Goal: Answer question/provide support: Share knowledge or assist other users

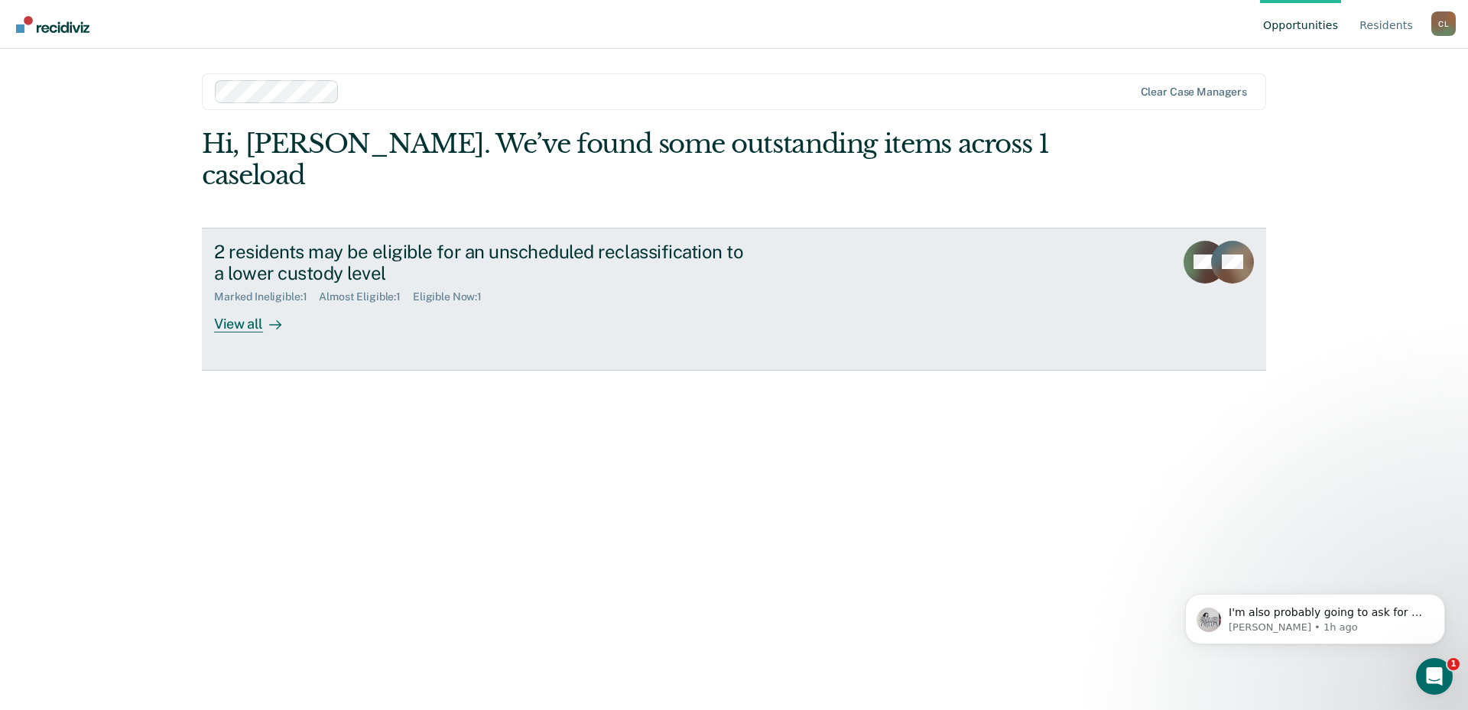
click at [241, 303] on div "View all" at bounding box center [257, 318] width 86 height 30
click at [1228, 241] on rect at bounding box center [1232, 262] width 43 height 43
click at [255, 303] on div "View all" at bounding box center [257, 318] width 86 height 30
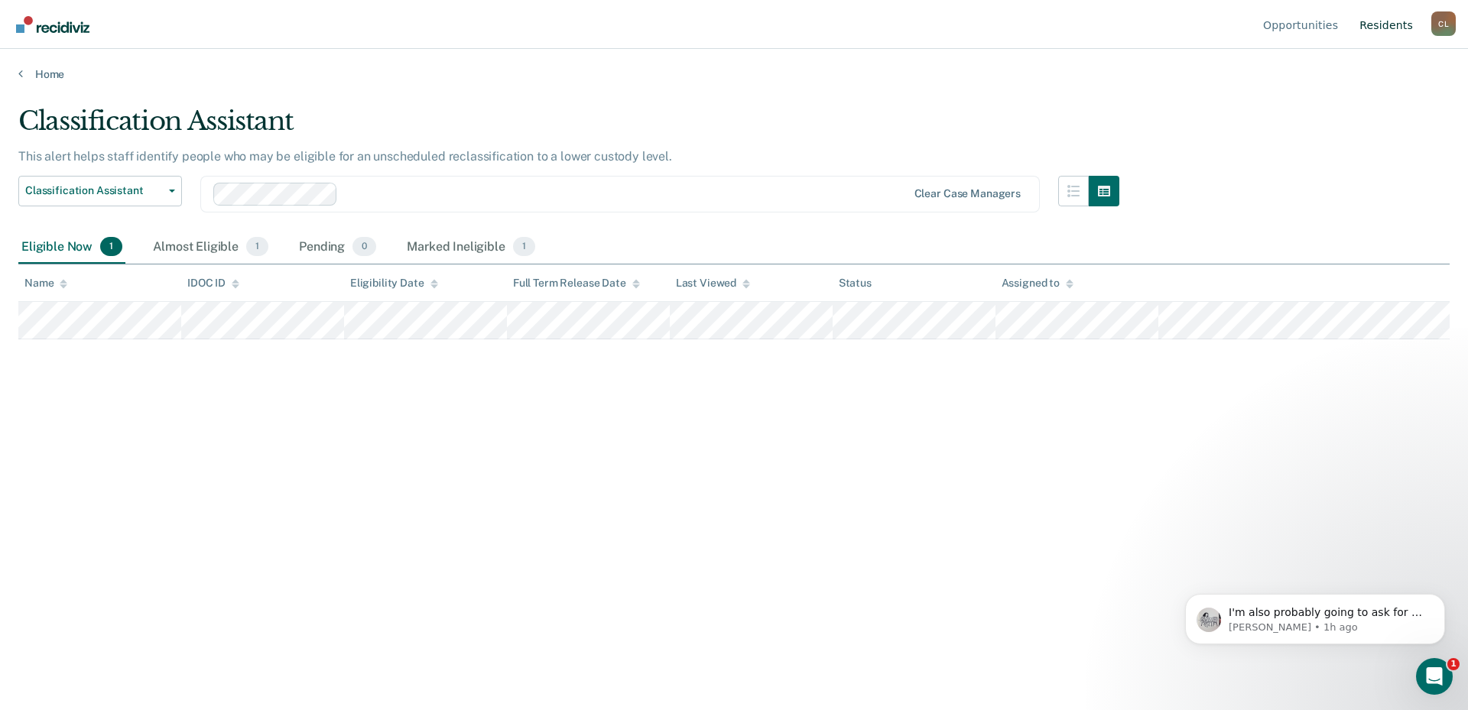
click at [1399, 28] on link "Resident s" at bounding box center [1386, 24] width 60 height 49
click at [62, 283] on icon at bounding box center [64, 281] width 8 height 4
click at [60, 289] on icon at bounding box center [64, 284] width 8 height 10
click at [1263, 616] on span "I'm also probably going to ask for a screenshot in ATLAS of the completed opp!" at bounding box center [1324, 627] width 193 height 43
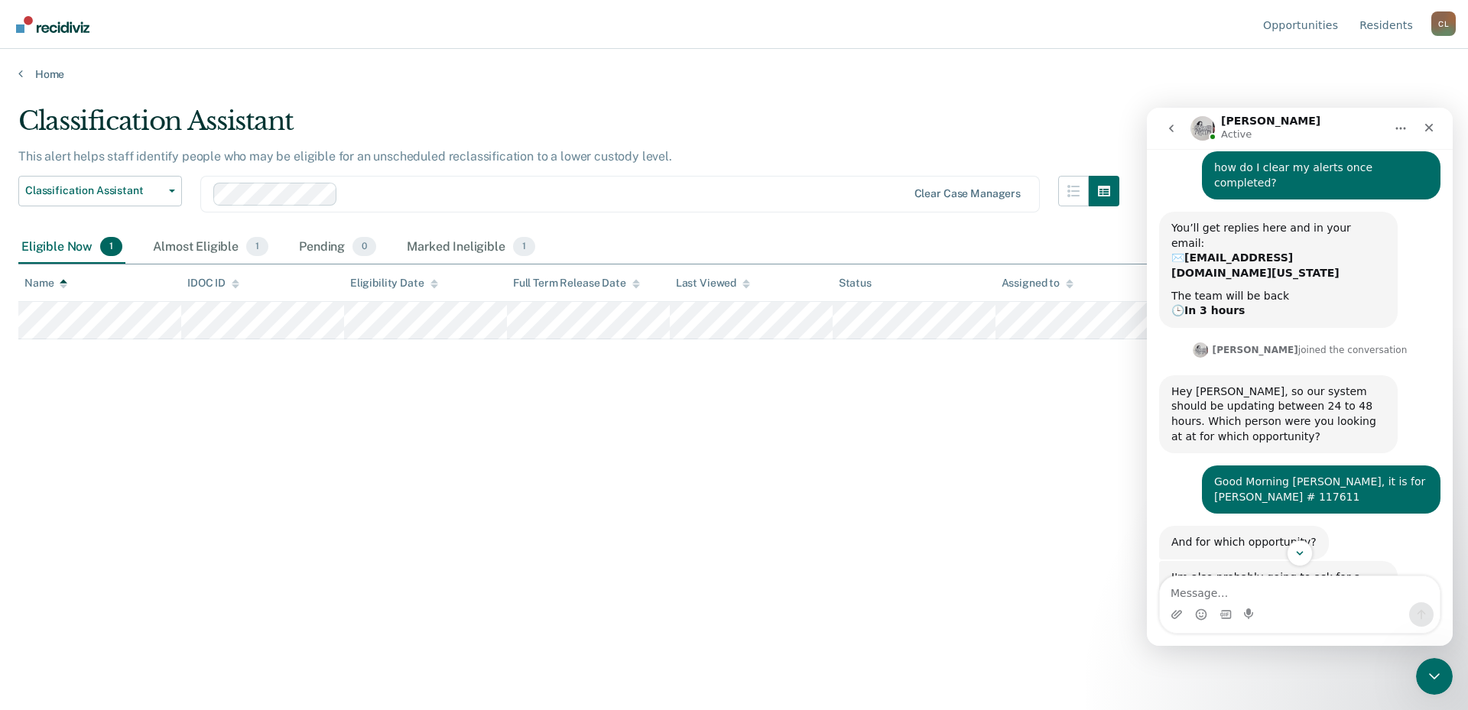
scroll to position [64, 0]
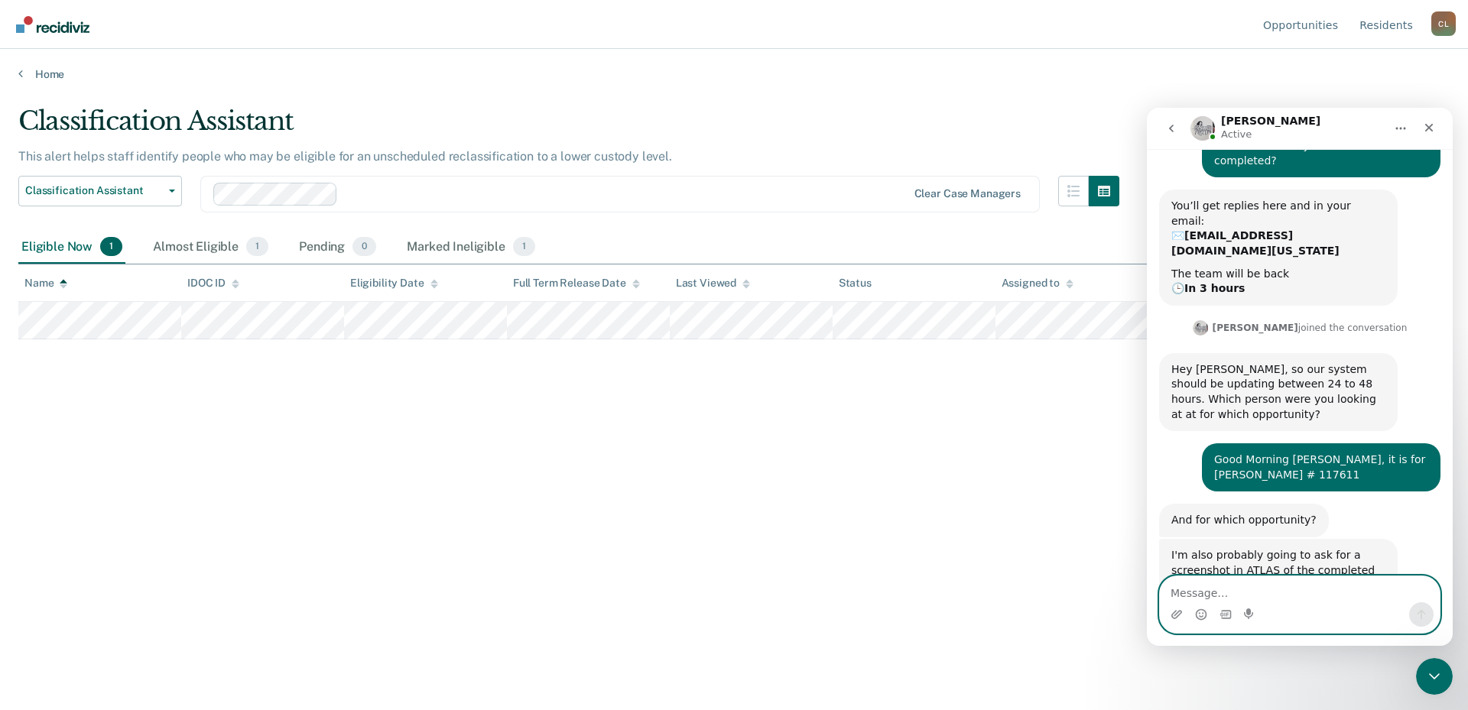
click at [1209, 592] on textarea "Message…" at bounding box center [1299, 589] width 280 height 26
click at [1175, 615] on icon "Upload attachment" at bounding box center [1176, 614] width 11 height 8
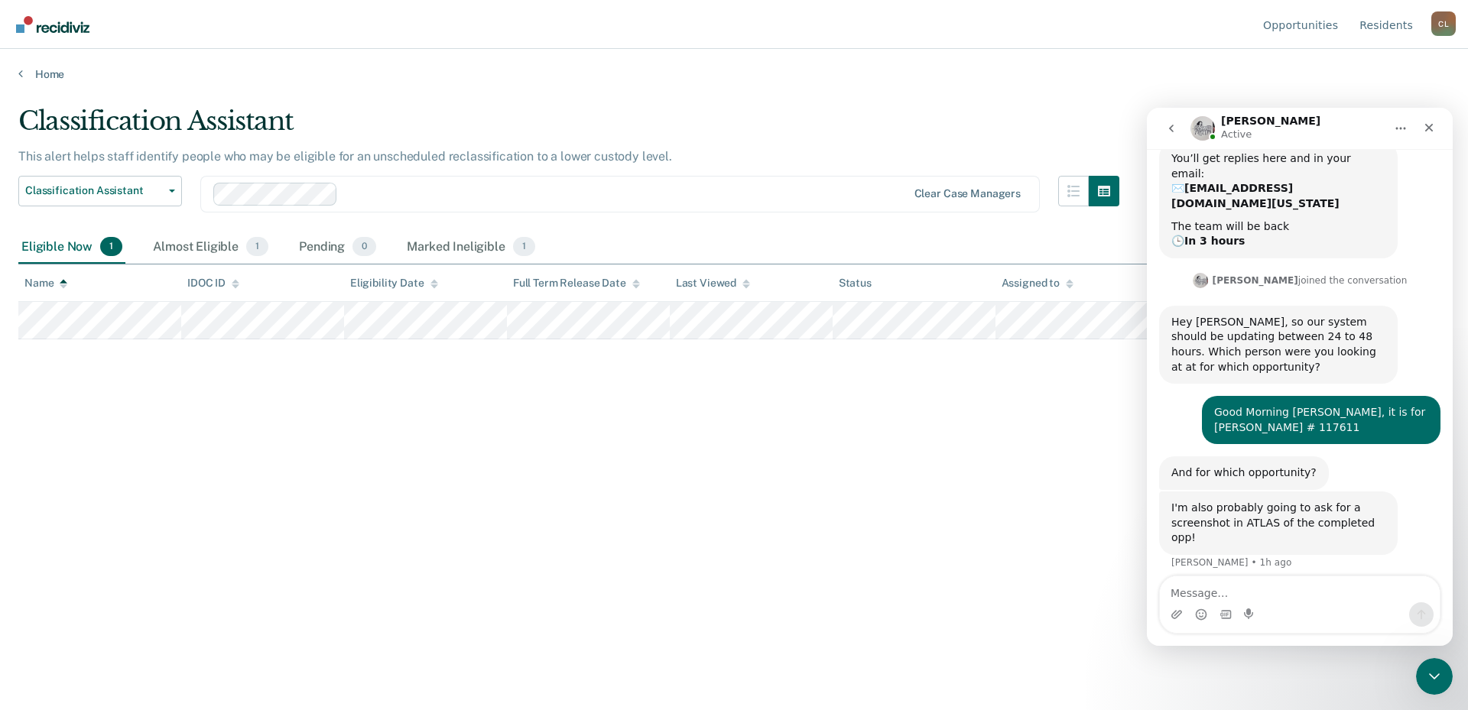
click at [1377, 592] on div "Goes, Jeff...cation.mp4" at bounding box center [1330, 600] width 193 height 16
click at [1422, 122] on div "Close" at bounding box center [1429, 128] width 28 height 28
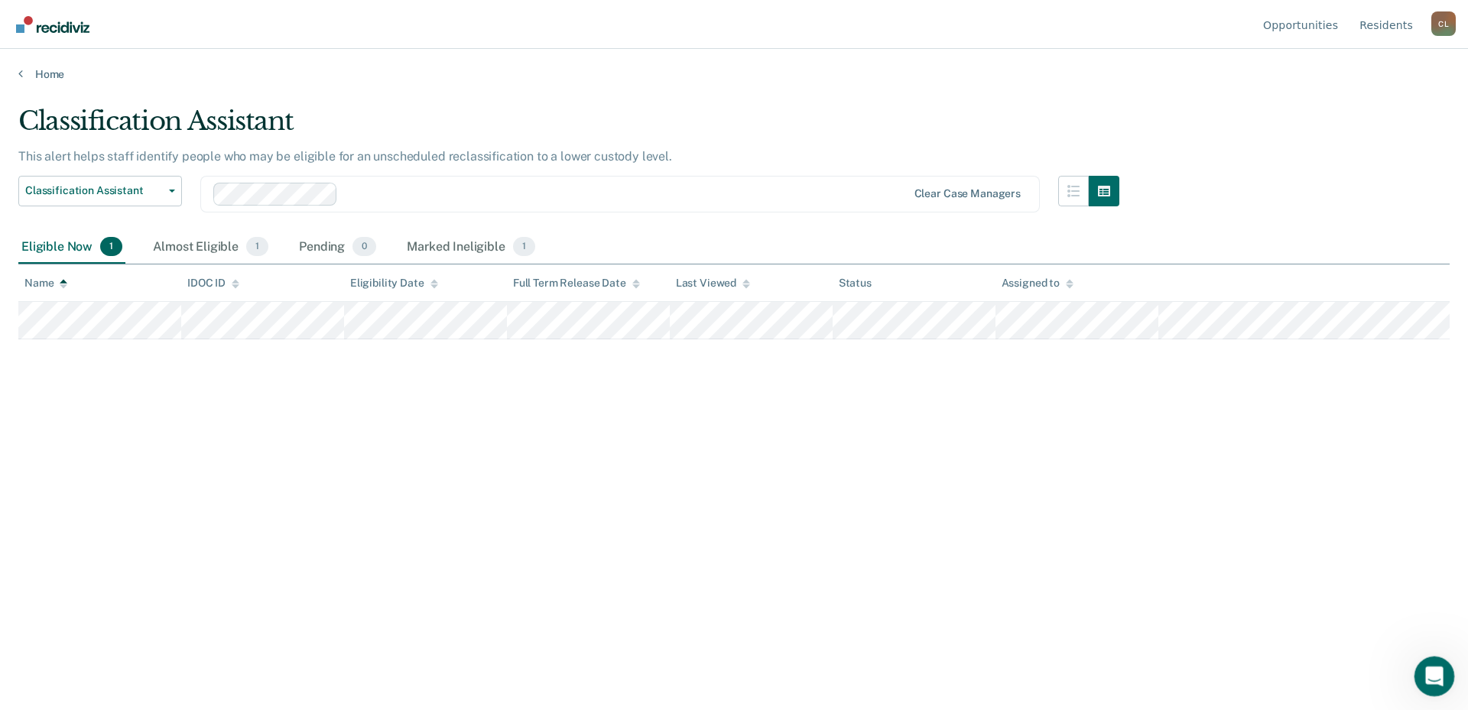
click at [1428, 678] on icon "Open Intercom Messenger" at bounding box center [1431, 674] width 25 height 25
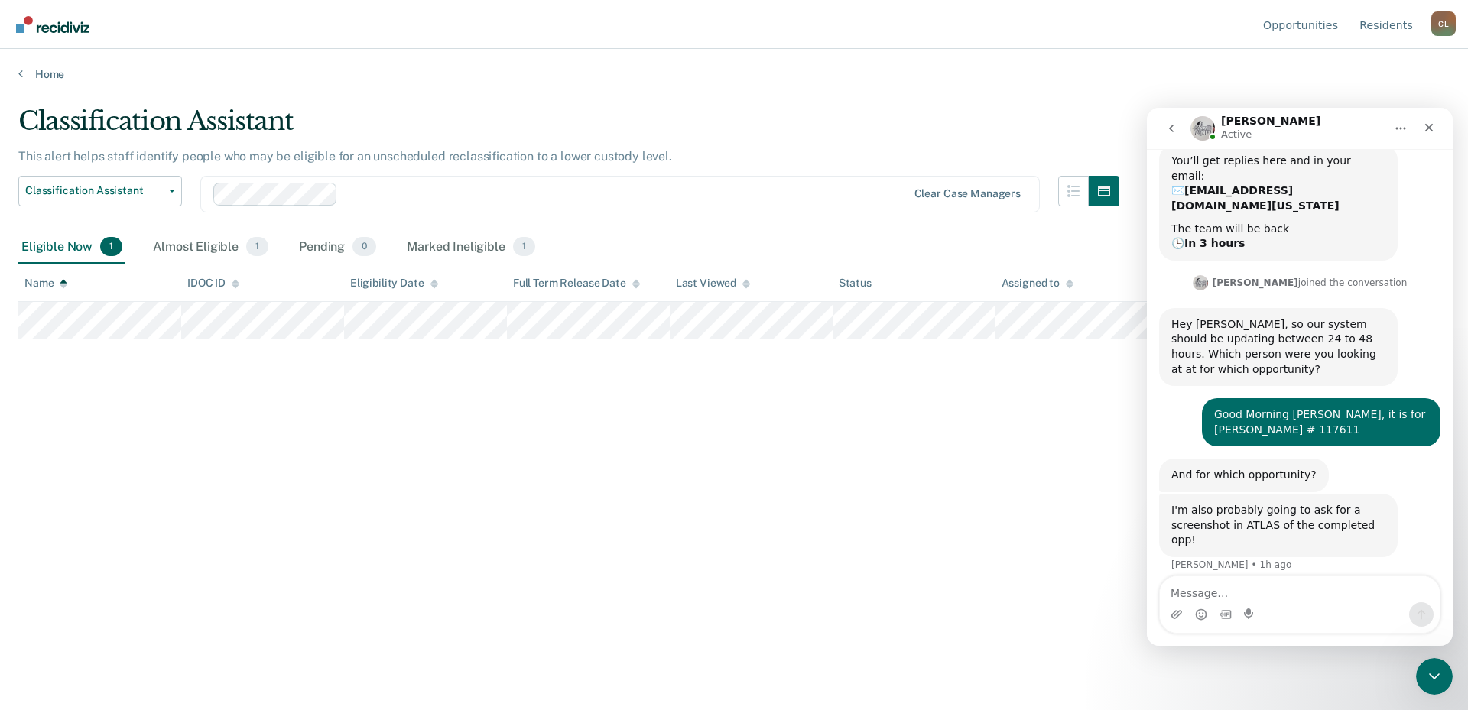
click at [1236, 595] on textarea "Message…" at bounding box center [1299, 589] width 280 height 26
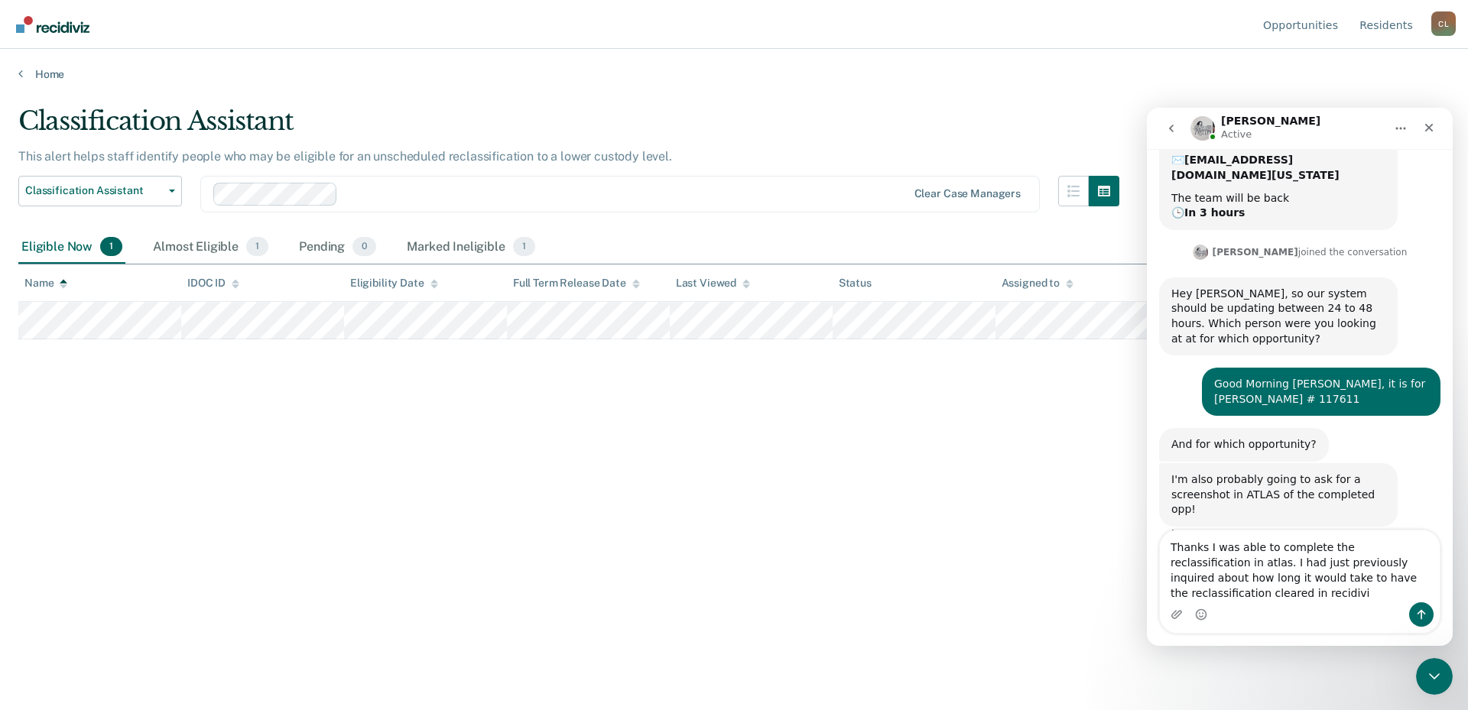
scroll to position [157, 0]
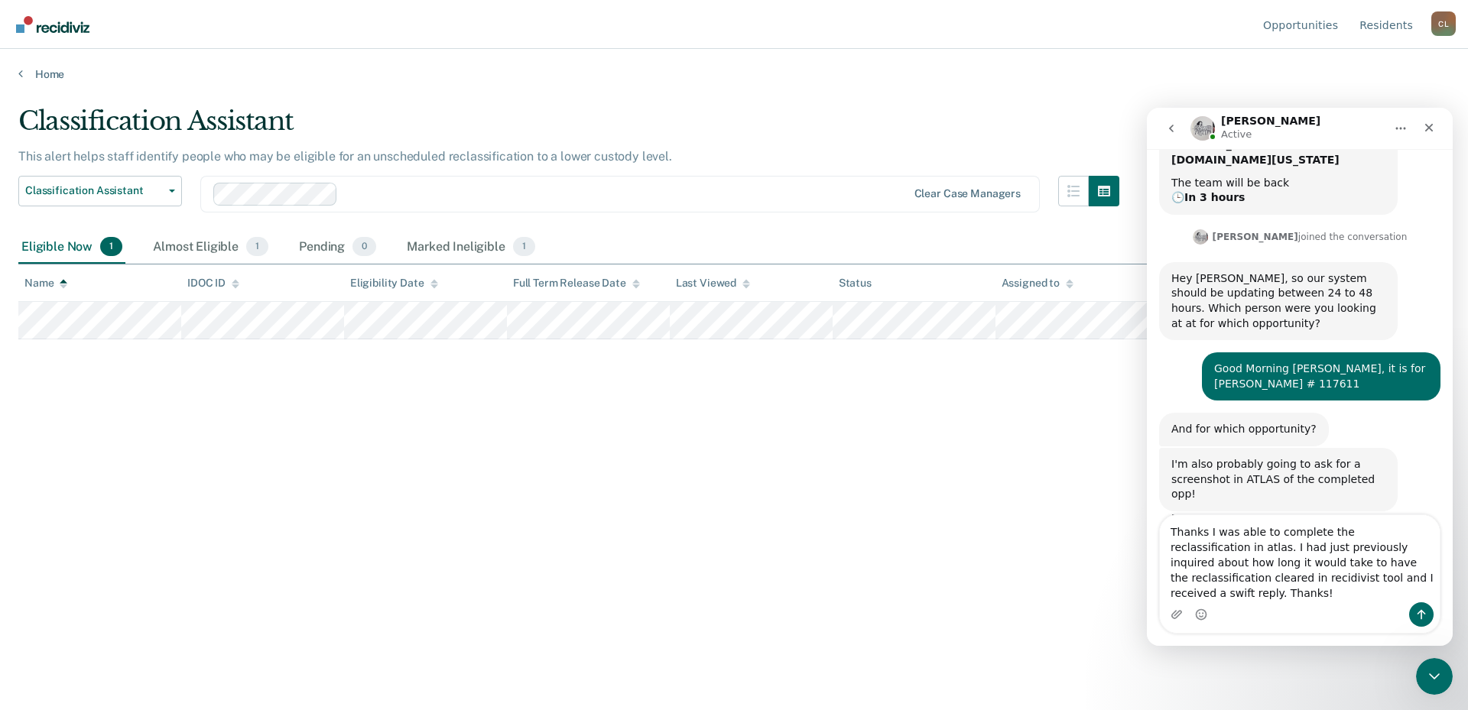
type textarea "Thanks I was able to complete the reclassification in atlas. I had just previou…"
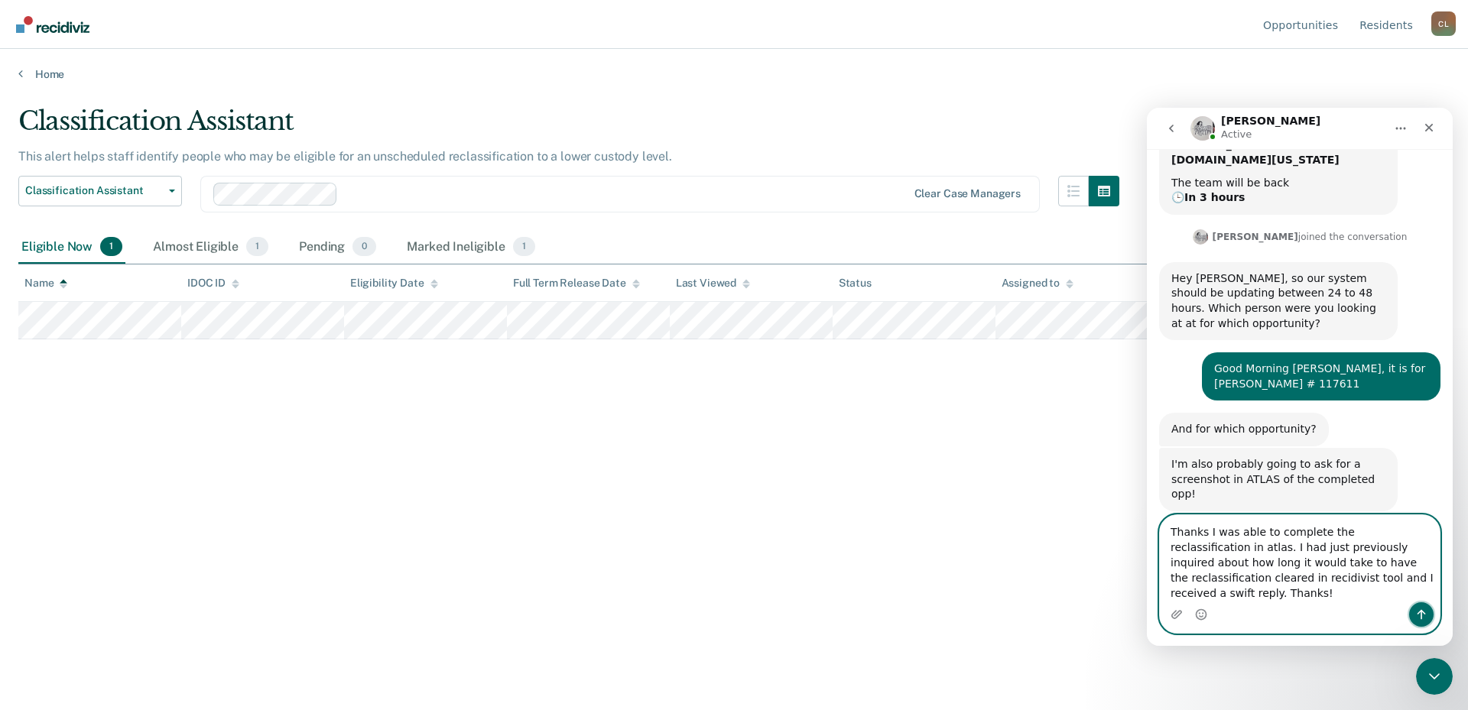
click at [1421, 618] on icon "Send a message…" at bounding box center [1421, 615] width 8 height 10
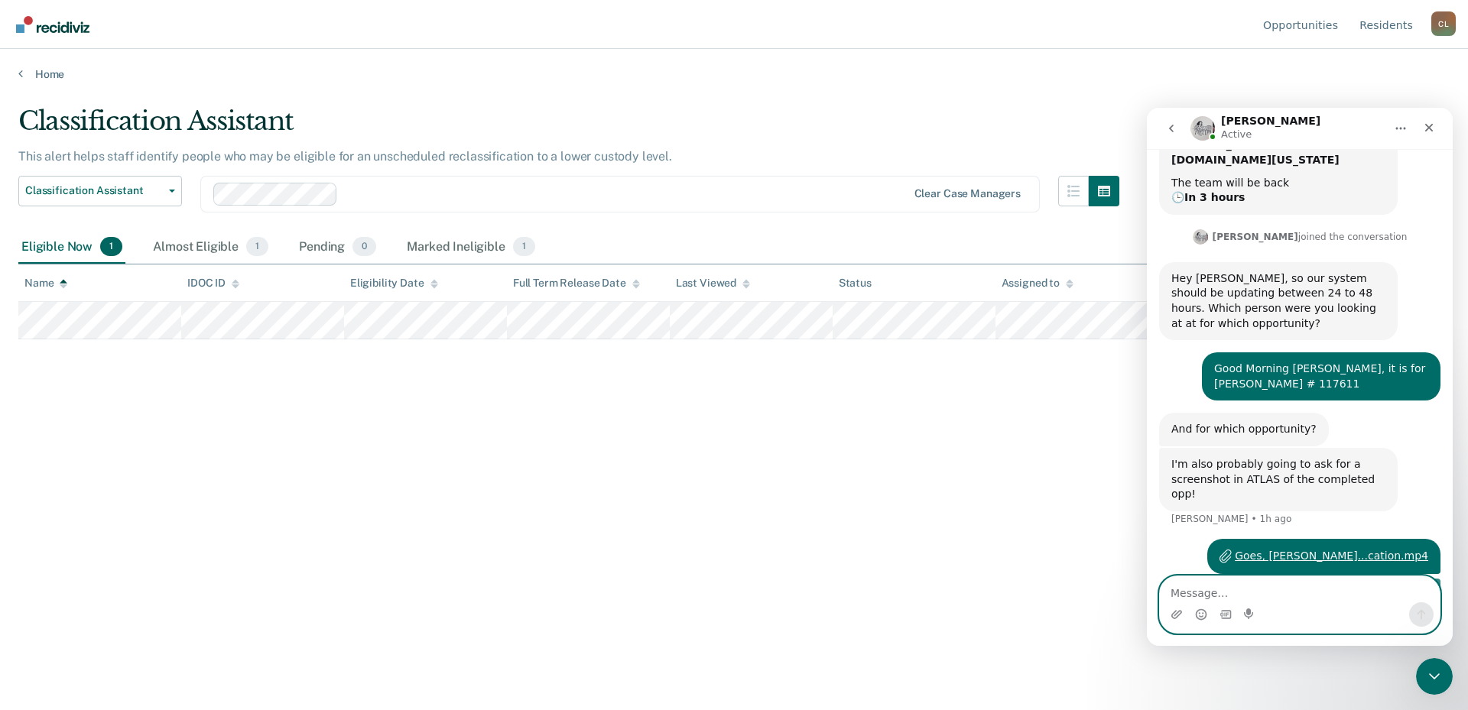
scroll to position [206, 0]
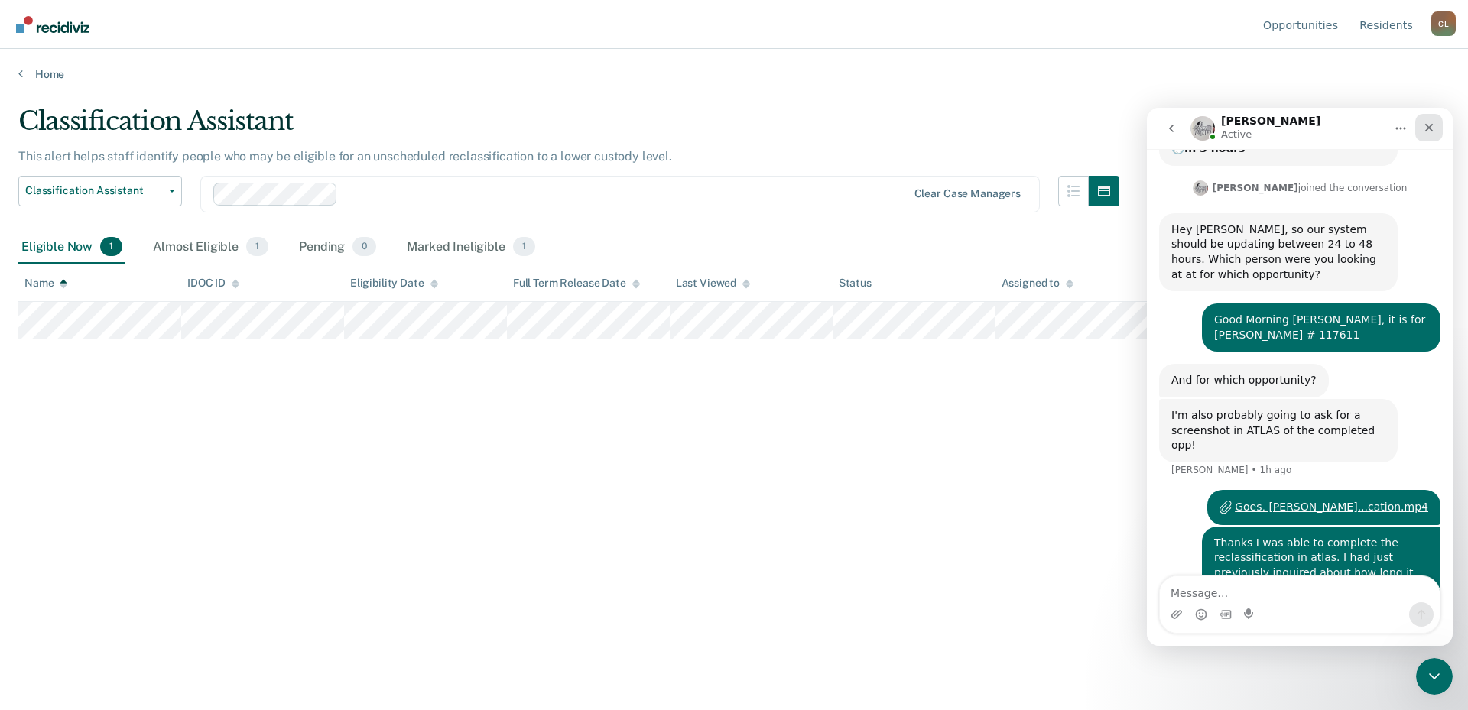
click at [1429, 122] on icon "Close" at bounding box center [1428, 128] width 12 height 12
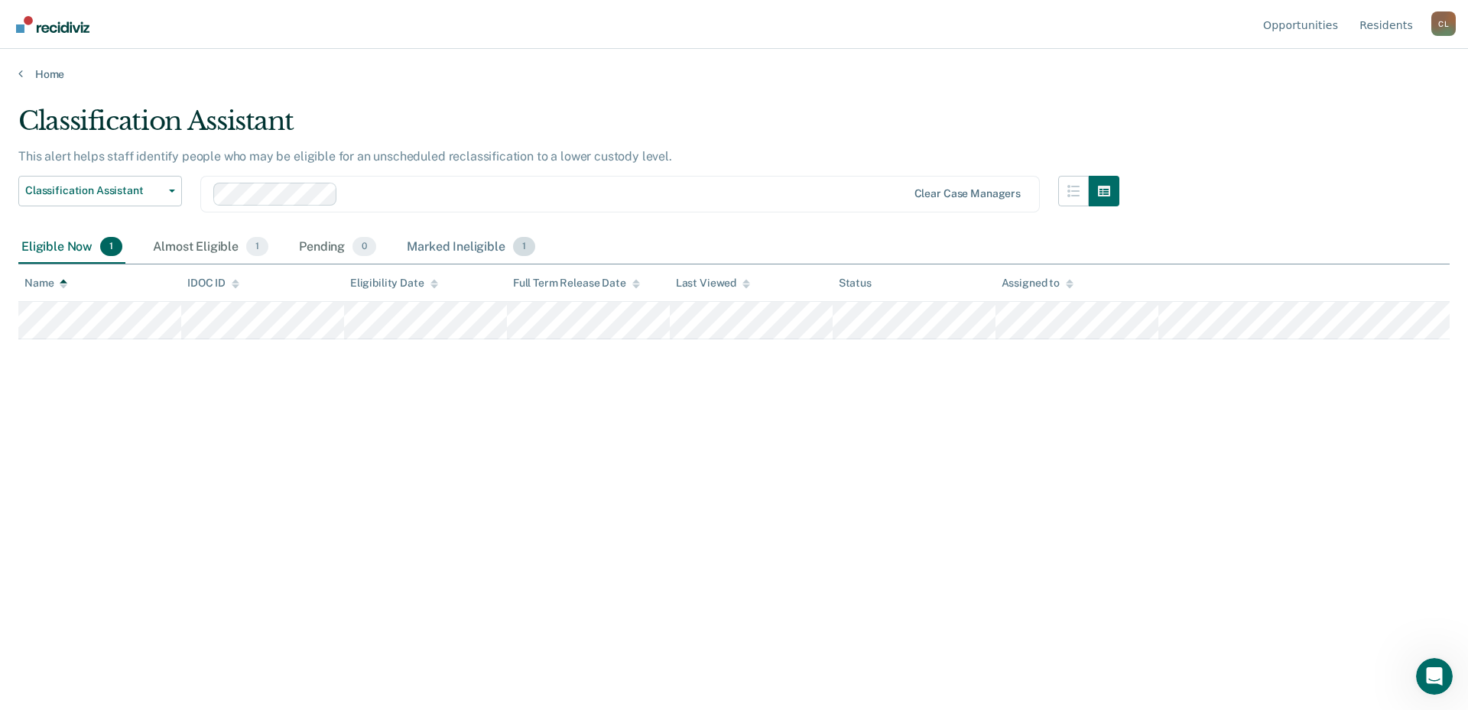
click at [439, 249] on div "Marked Ineligible 1" at bounding box center [471, 248] width 135 height 34
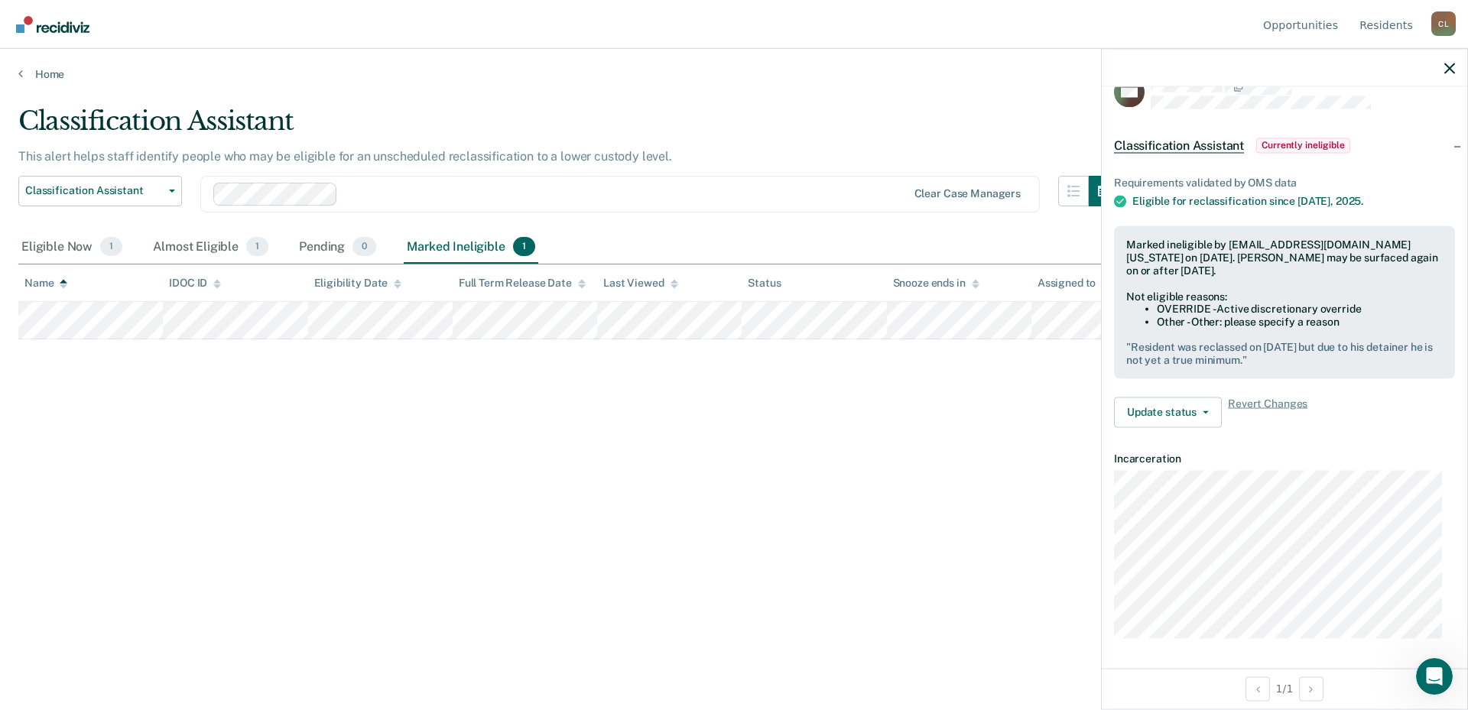
scroll to position [0, 141]
click at [1362, 347] on pre "" Resident was reclassed on 10/1/2025 but due to his detainer he is not yet a t…" at bounding box center [1284, 353] width 316 height 26
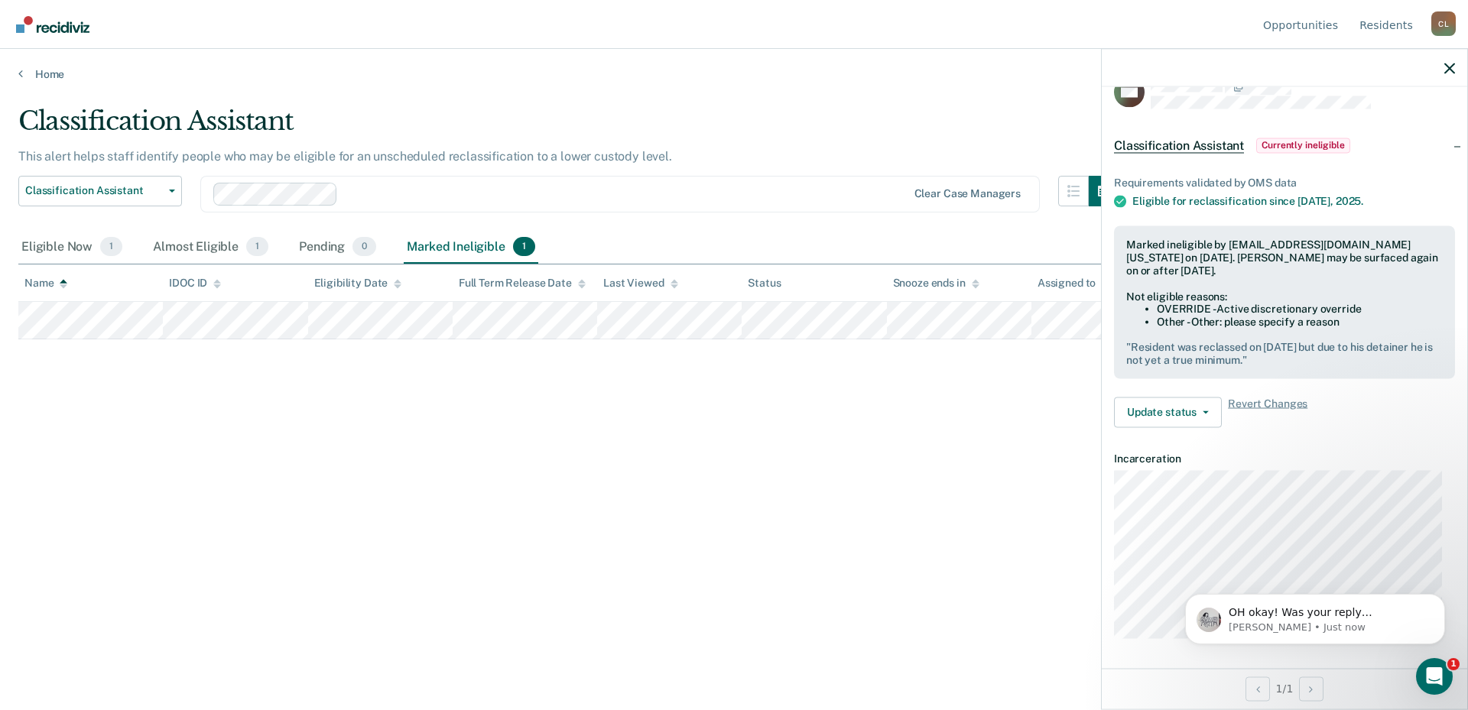
scroll to position [252, 0]
click at [1206, 407] on button "Update status" at bounding box center [1168, 412] width 108 height 31
click at [975, 468] on div "Classification Assistant This alert helps staff identify people who may be elig…" at bounding box center [733, 350] width 1431 height 490
click at [1248, 611] on span "OH okay! Was your reply satisfactory?" at bounding box center [1300, 620] width 144 height 28
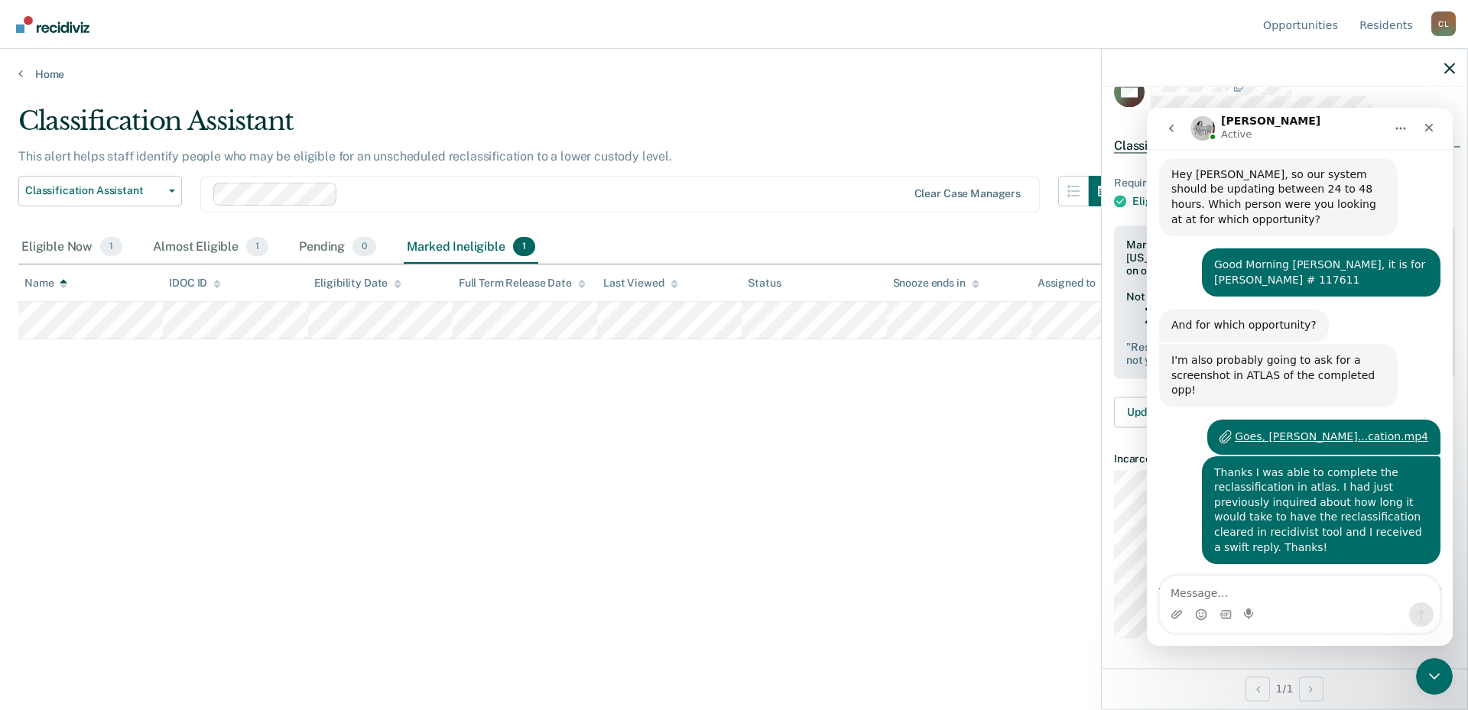
scroll to position [277, 0]
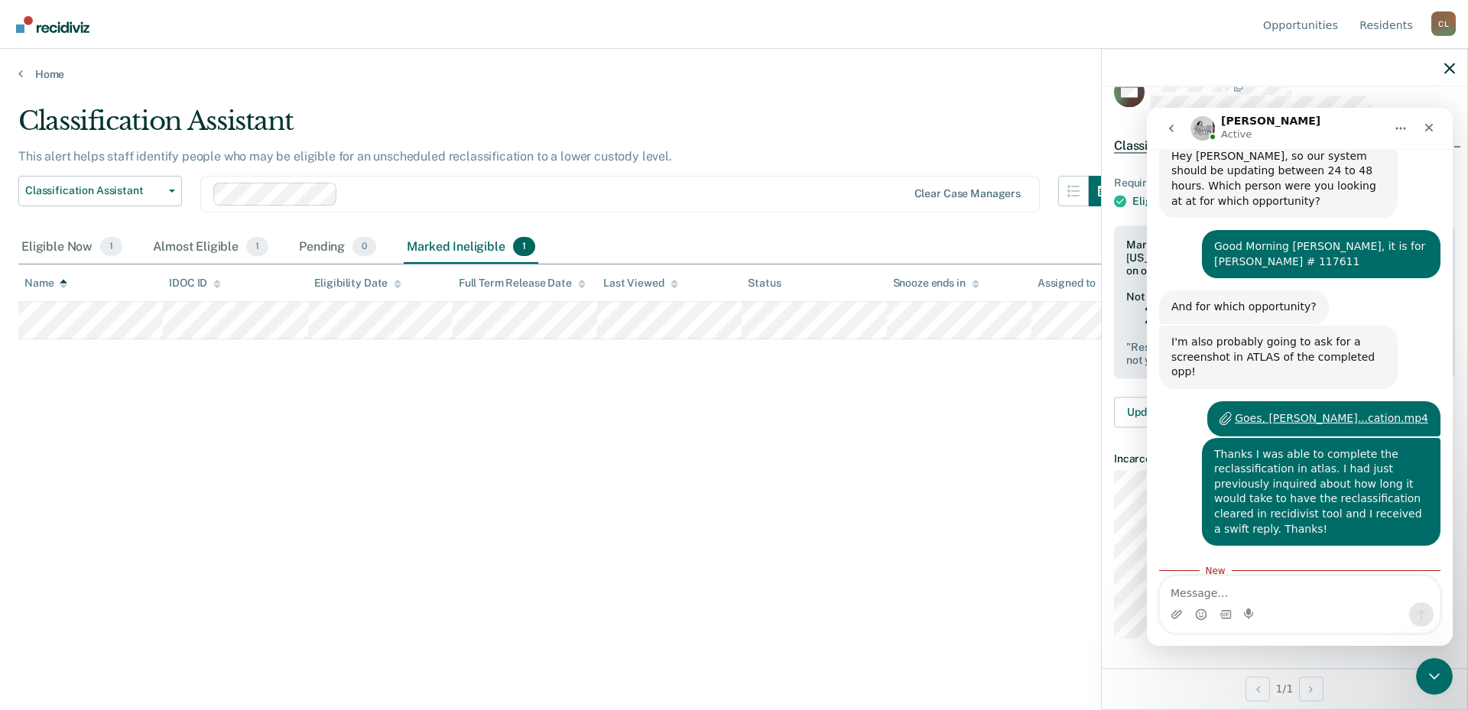
click at [1253, 595] on textarea "Message…" at bounding box center [1299, 589] width 280 height 26
type textarea "I"
type textarea "Yes Ma'am, it was great!"
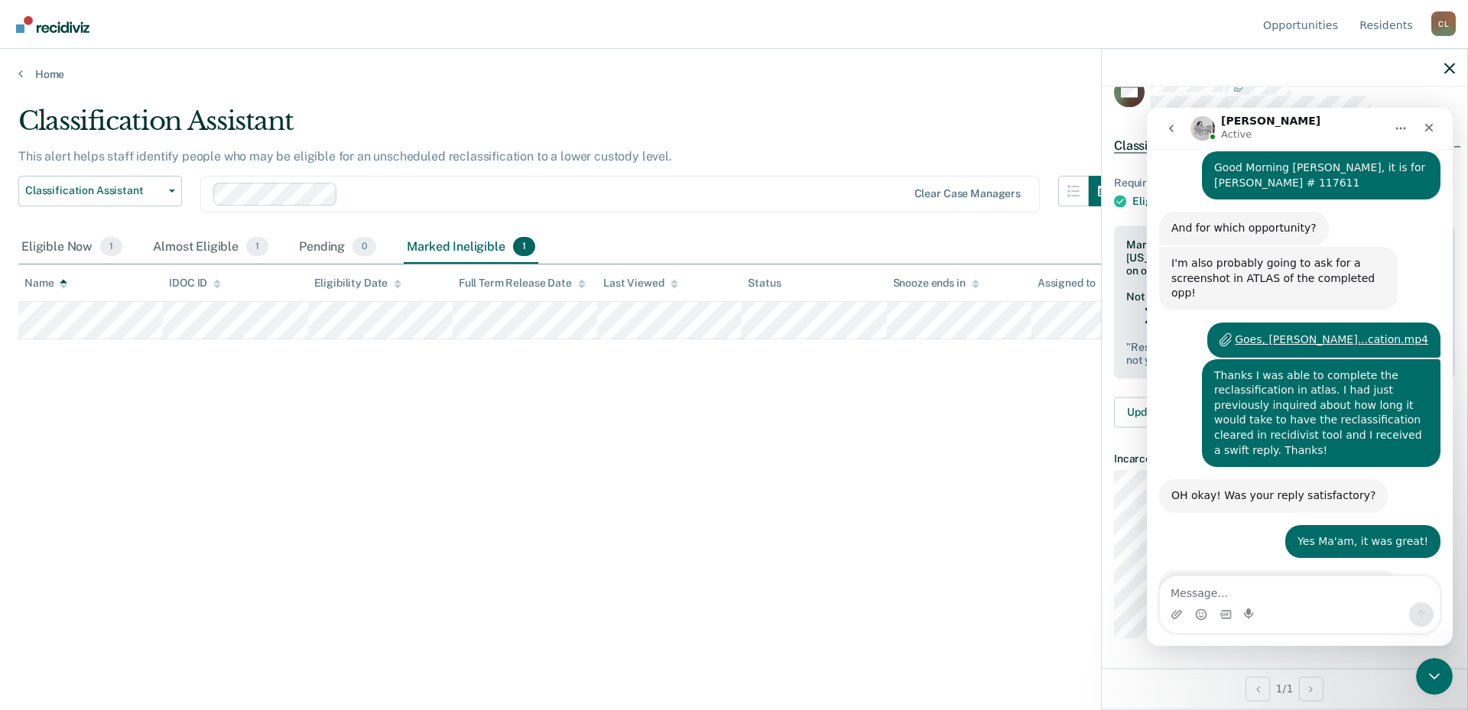
scroll to position [358, 0]
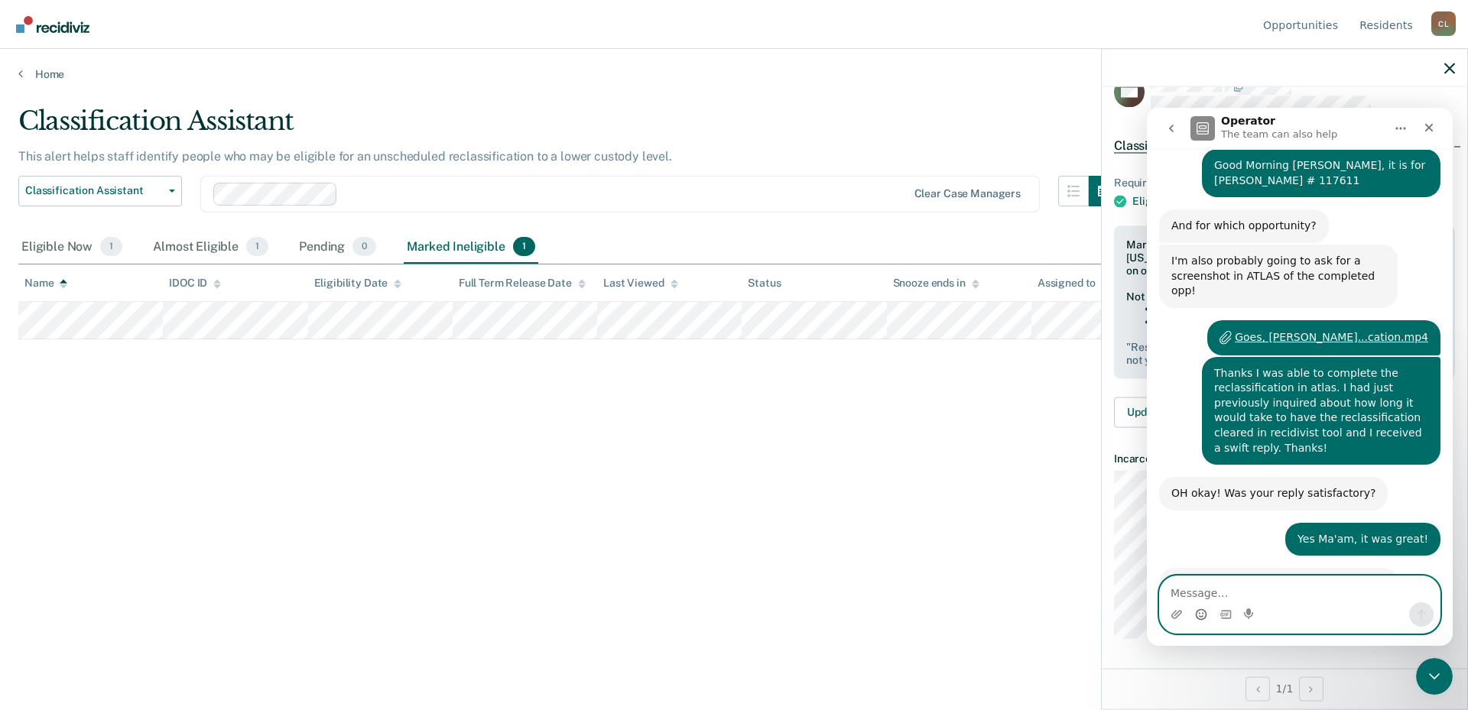
click at [1201, 610] on circle "Emoji picker" at bounding box center [1200, 614] width 10 height 10
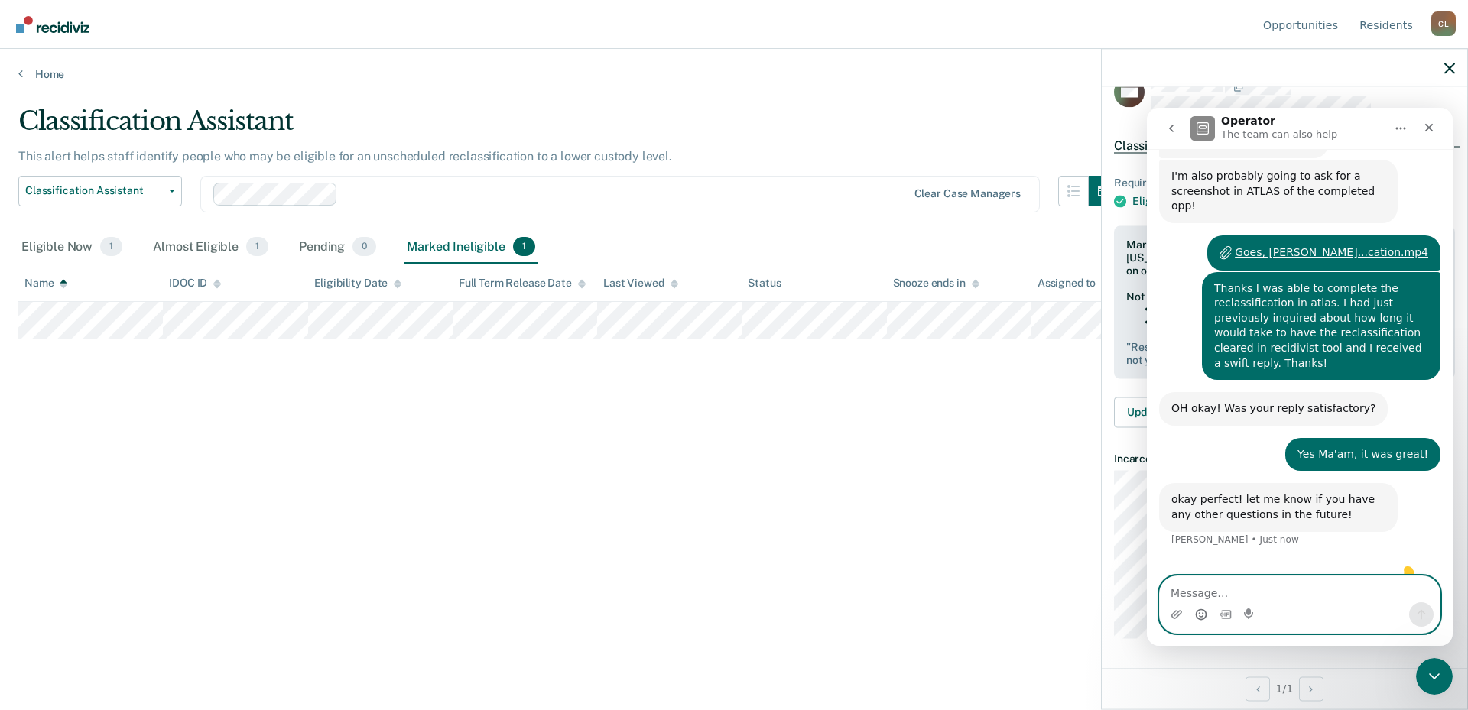
scroll to position [444, 0]
